Goal: Task Accomplishment & Management: Manage account settings

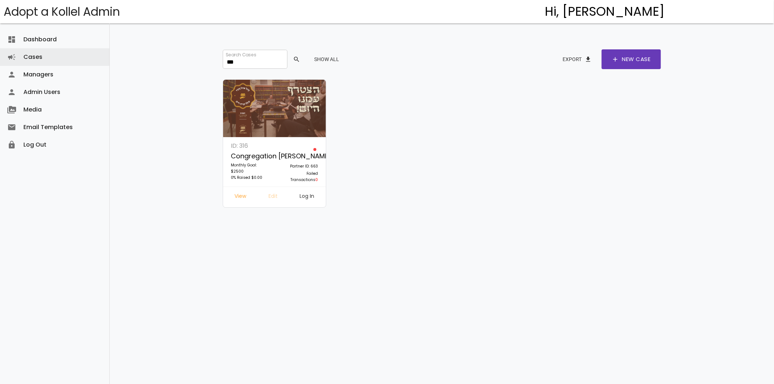
type input "***"
click at [267, 197] on link "Edit" at bounding box center [273, 197] width 21 height 13
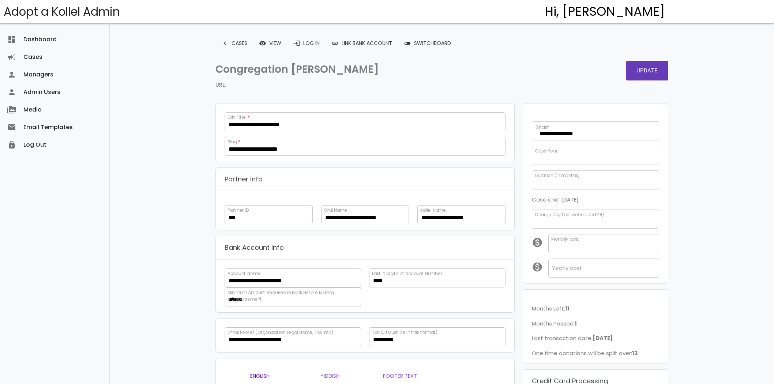
select select
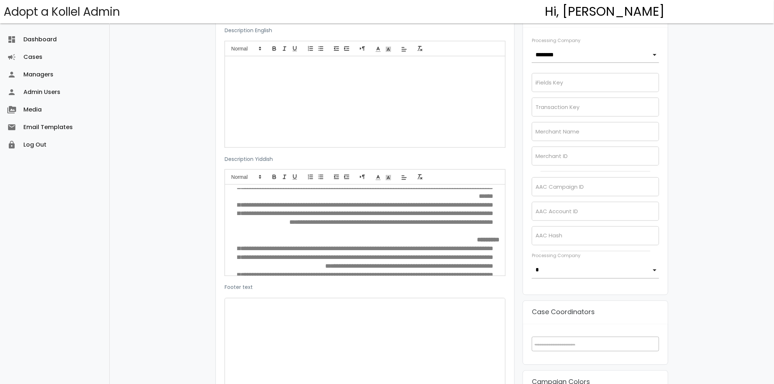
scroll to position [81, 0]
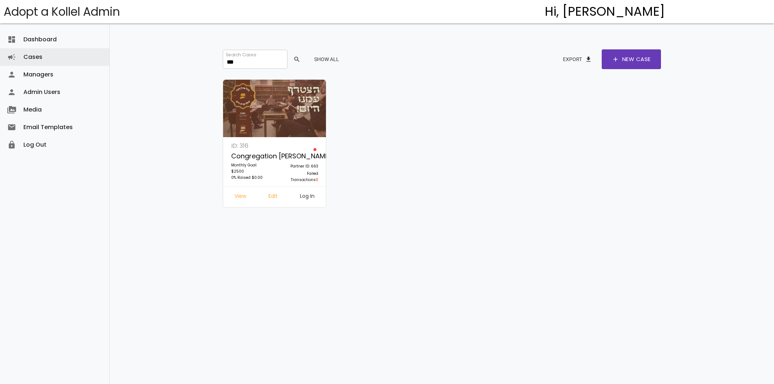
click at [249, 59] on input "***" at bounding box center [255, 59] width 64 height 19
type input "*"
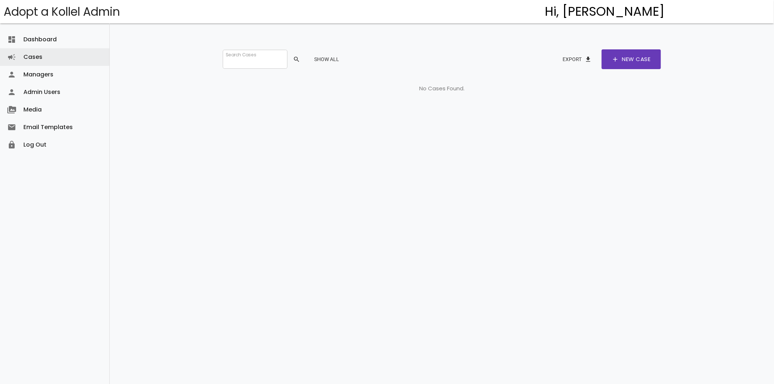
type input "*"
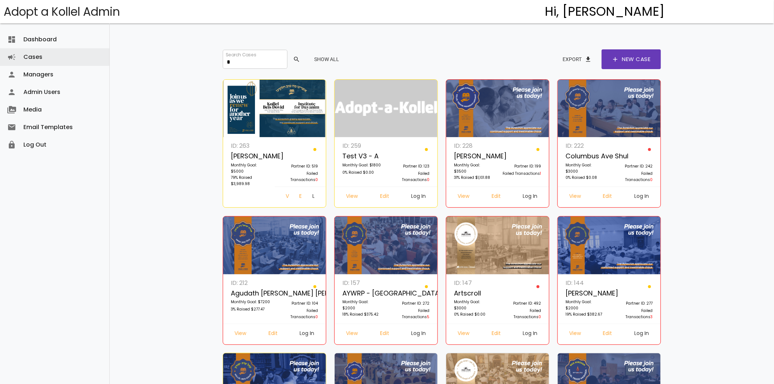
type input "*"
click at [419, 337] on link "Log In" at bounding box center [419, 334] width 26 height 13
click at [388, 332] on link "Edit" at bounding box center [384, 334] width 21 height 13
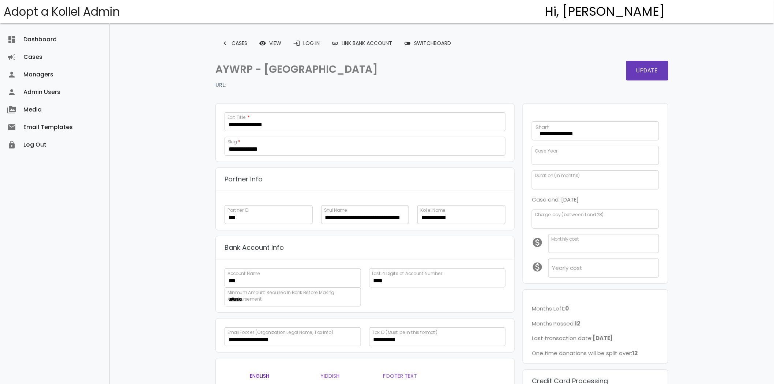
scroll to position [159, 0]
